Goal: Find specific page/section: Find specific page/section

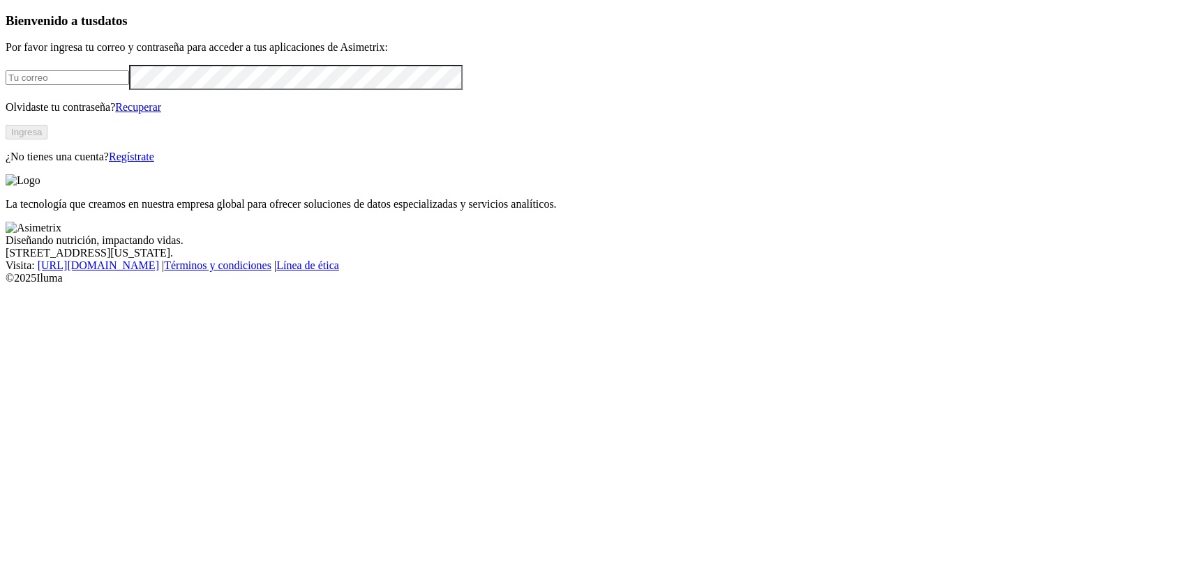
type input "[PERSON_NAME][EMAIL_ADDRESS][PERSON_NAME][DOMAIN_NAME]"
click at [47, 140] on button "Ingresa" at bounding box center [27, 132] width 42 height 15
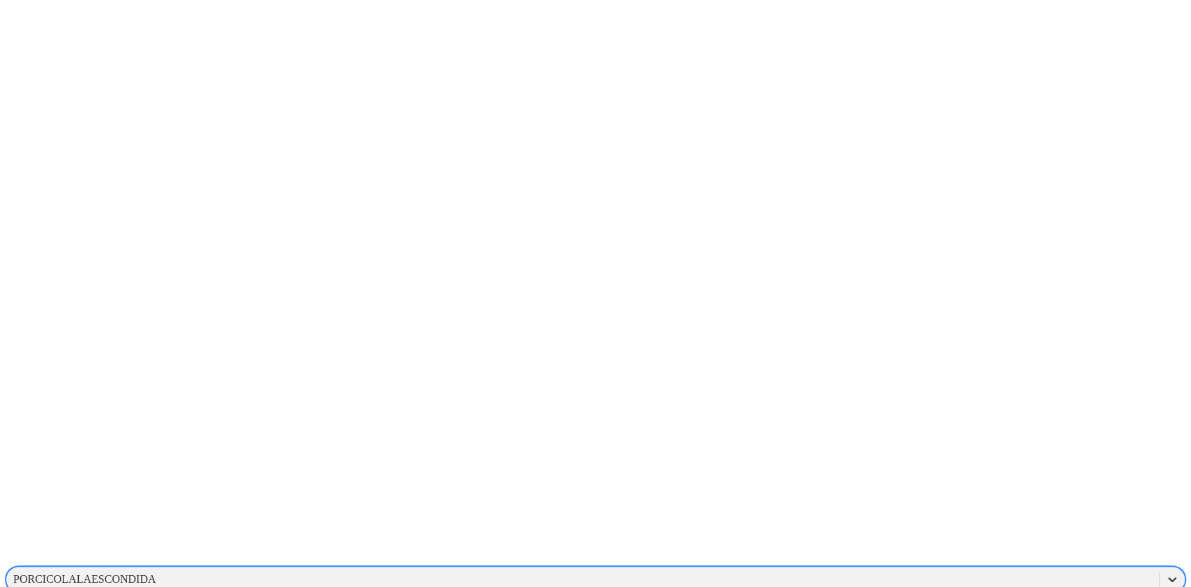
click at [1165, 573] on icon at bounding box center [1172, 580] width 14 height 14
